Goal: Task Accomplishment & Management: Use online tool/utility

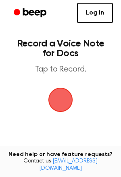
click at [70, 91] on span "button" at bounding box center [60, 99] width 23 height 23
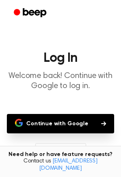
click at [75, 124] on button "Continue with Google" at bounding box center [60, 123] width 107 height 19
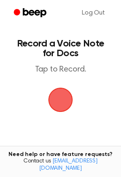
click at [71, 102] on span "button" at bounding box center [60, 99] width 25 height 25
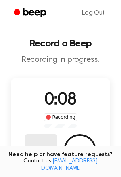
click at [35, 138] on button "Delete" at bounding box center [41, 150] width 32 height 32
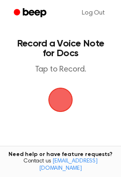
click at [57, 94] on span "button" at bounding box center [60, 99] width 25 height 25
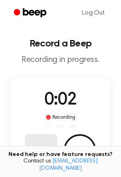
click at [45, 142] on button "Delete" at bounding box center [41, 150] width 32 height 32
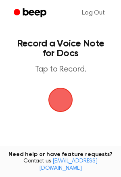
click at [65, 98] on span "button" at bounding box center [60, 99] width 23 height 23
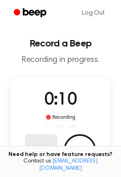
click at [35, 140] on button "Delete" at bounding box center [41, 150] width 32 height 32
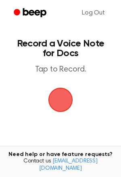
click at [58, 112] on span "button" at bounding box center [61, 100] width 26 height 26
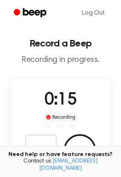
click at [78, 155] on div "Need help or have feature requests? Contact us [EMAIL_ADDRESS][DOMAIN_NAME]" at bounding box center [60, 161] width 121 height 31
click at [75, 148] on button "Save" at bounding box center [80, 150] width 32 height 32
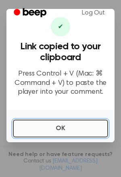
click at [47, 131] on button "OK" at bounding box center [60, 128] width 95 height 18
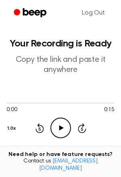
click at [68, 131] on icon "Play Audio" at bounding box center [60, 127] width 21 height 21
drag, startPoint x: 40, startPoint y: 101, endPoint x: -32, endPoint y: 105, distance: 71.9
click at [0, 105] on html "Log Out Your Recording is Ready Copy the link and paste it anywhere 0:06 0:15 Y…" at bounding box center [60, 177] width 121 height 355
drag, startPoint x: 62, startPoint y: 102, endPoint x: -36, endPoint y: 108, distance: 98.5
click at [0, 108] on html "Log Out Your Recording is Ready Copy the link and paste it anywhere 0:09 0:15 Y…" at bounding box center [60, 177] width 121 height 355
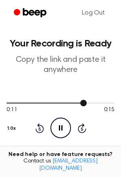
click at [16, 102] on div at bounding box center [46, 102] width 80 height 1
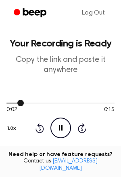
click at [7, 98] on div "0:02 0:15 Your browser does not support the [object Object] element. 1.0x Rewin…" at bounding box center [60, 118] width 108 height 61
click at [9, 105] on div at bounding box center [60, 102] width 108 height 6
